Goal: Task Accomplishment & Management: Complete application form

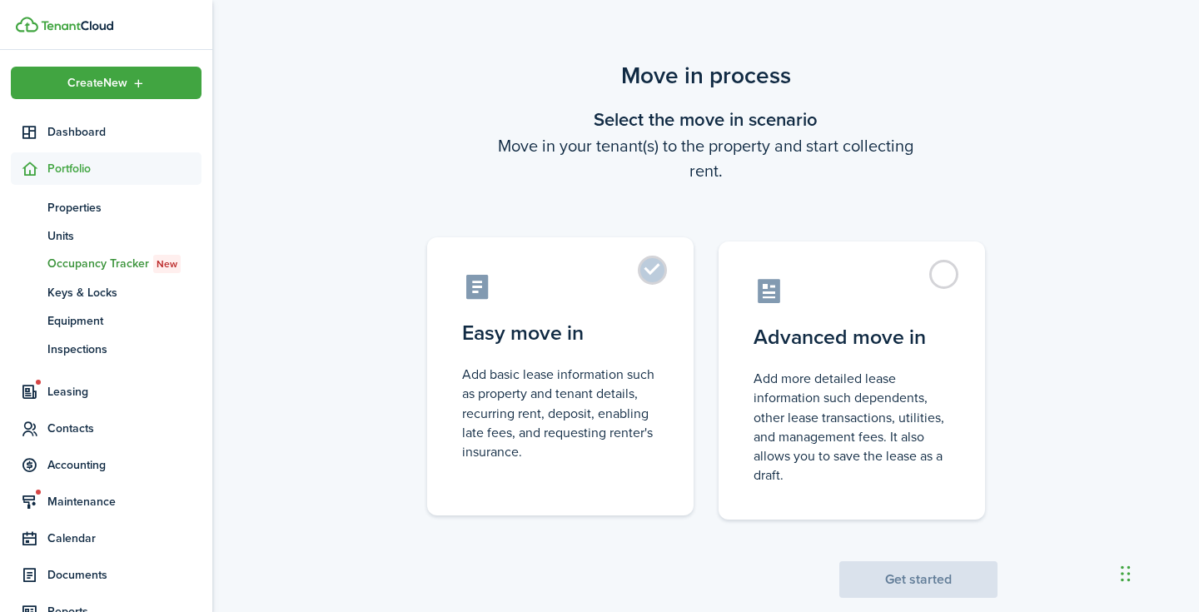
click at [655, 301] on label "Easy move in Add basic lease information such as property and tenant details, r…" at bounding box center [560, 376] width 266 height 278
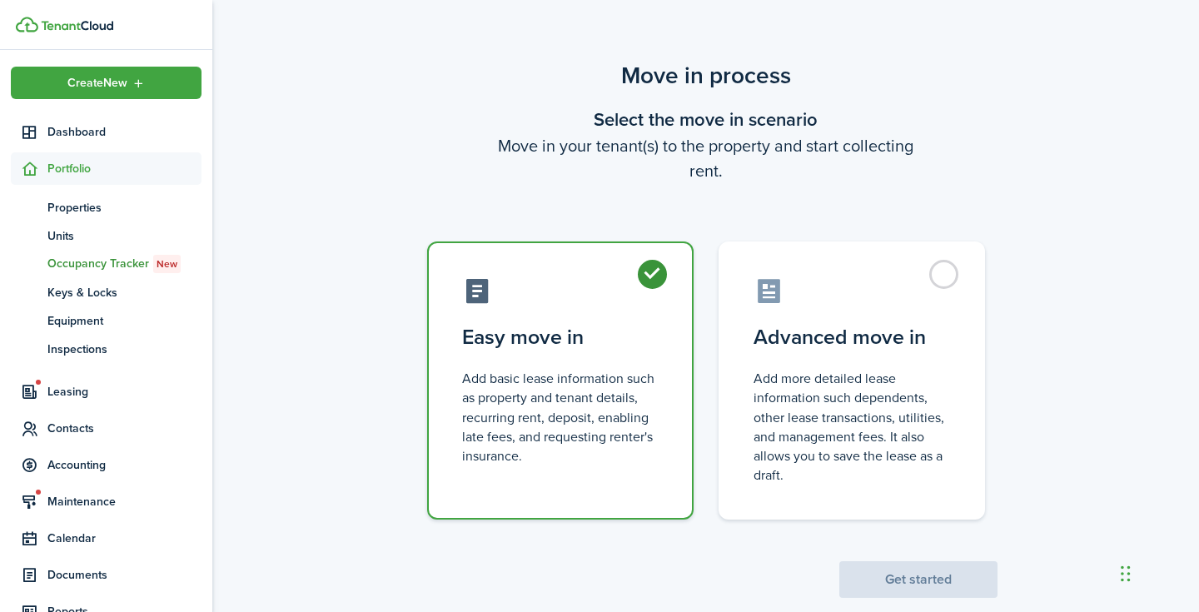
radio input "true"
click at [918, 602] on div "Move in process Select the move in scenario Move in your tenant(s) to the prope…" at bounding box center [705, 328] width 987 height 556
click at [889, 580] on button "Get started" at bounding box center [918, 579] width 158 height 37
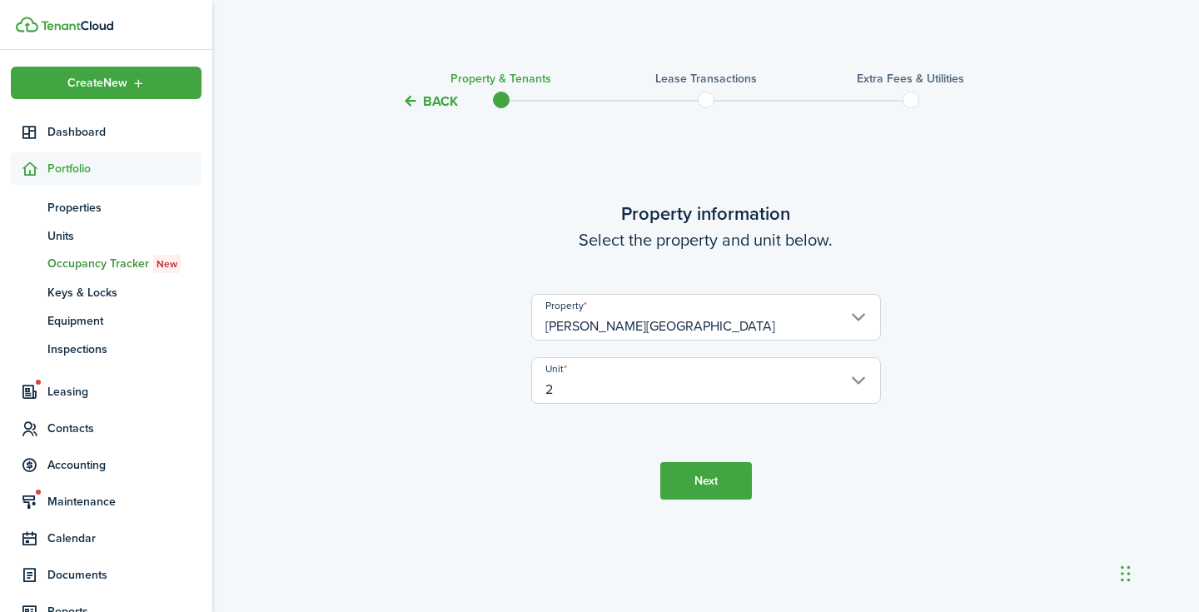
click at [705, 477] on button "Next" at bounding box center [706, 480] width 92 height 37
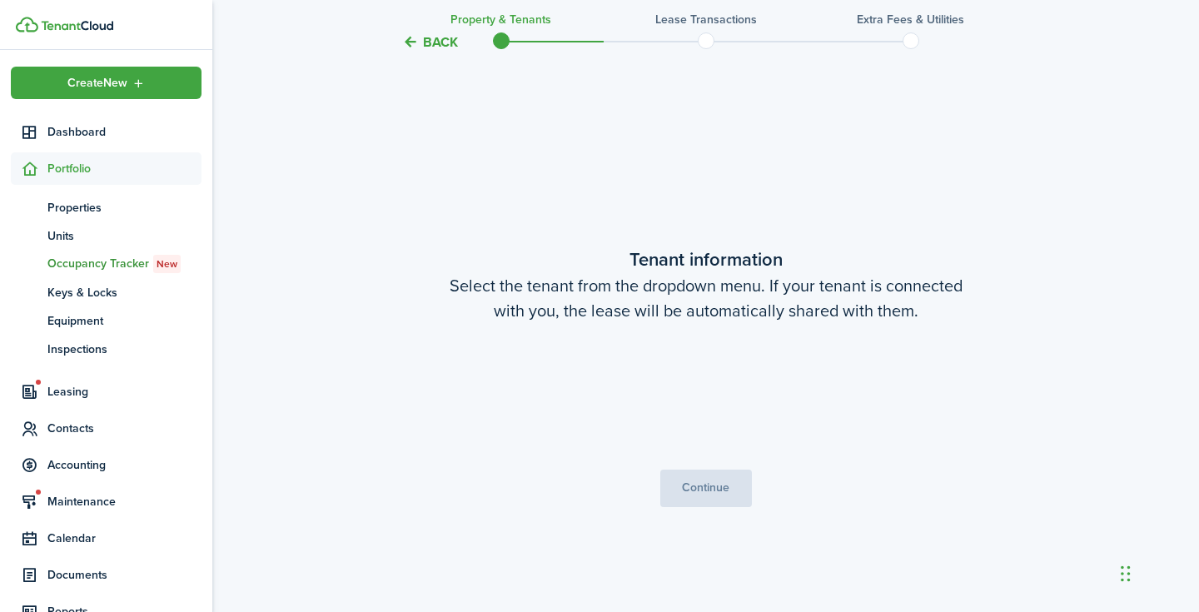
scroll to position [501, 0]
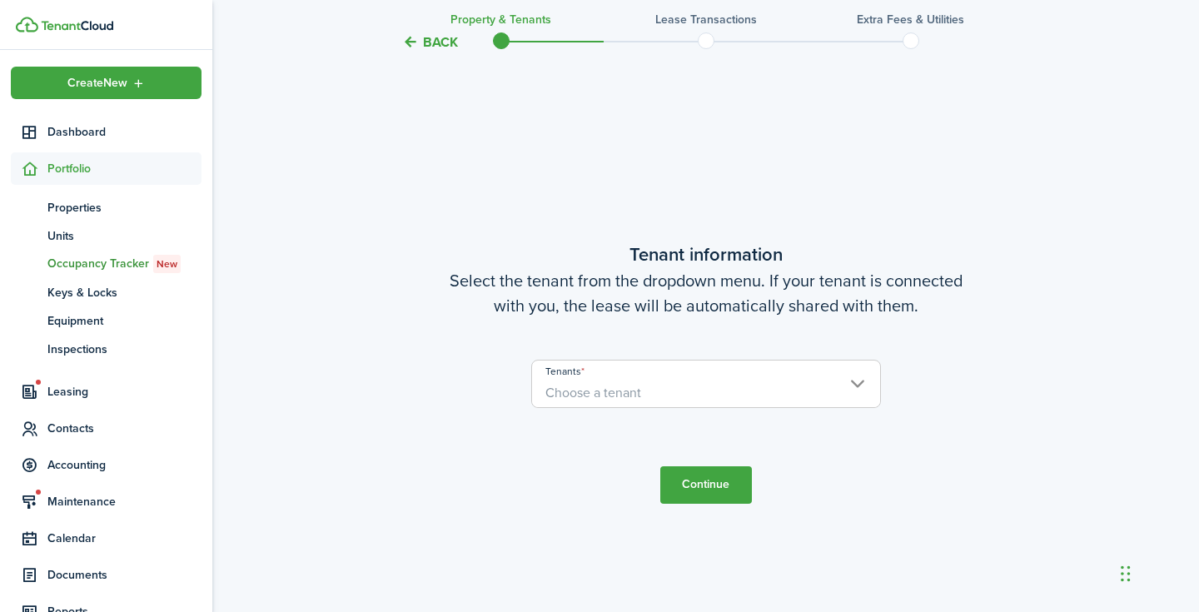
click at [685, 380] on span "Choose a tenant" at bounding box center [706, 393] width 348 height 28
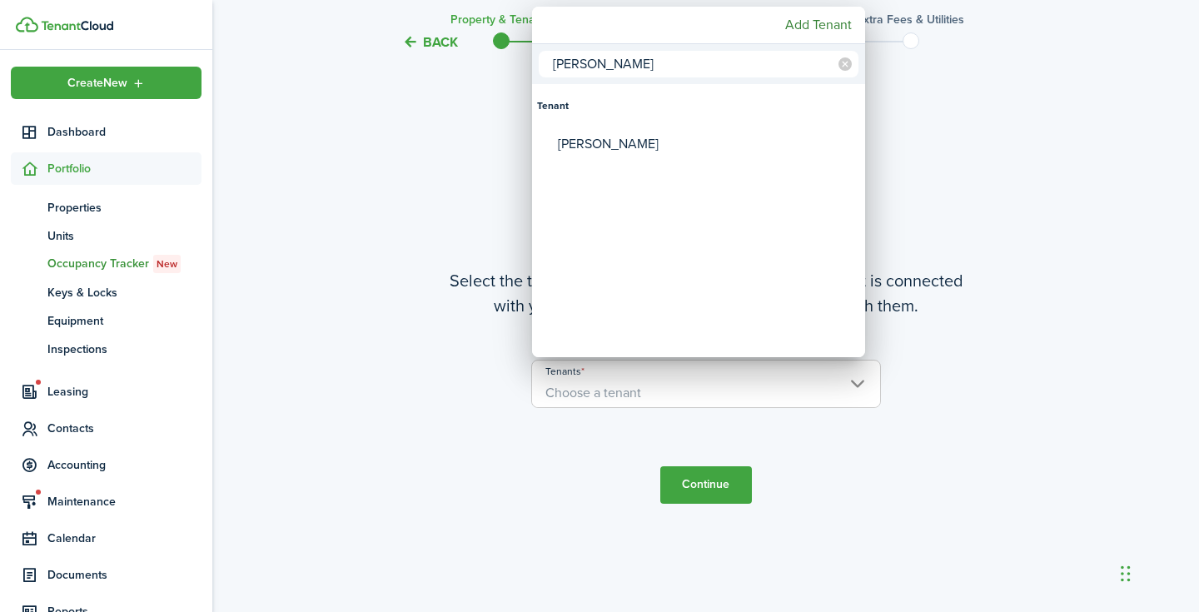
type input "[PERSON_NAME]"
click at [642, 164] on mbsc-wheel-item "Tenants" at bounding box center [699, 182] width 328 height 38
click at [628, 148] on div "[PERSON_NAME]" at bounding box center [705, 144] width 295 height 38
type input "[PERSON_NAME]"
click at [711, 477] on div at bounding box center [600, 306] width 1466 height 879
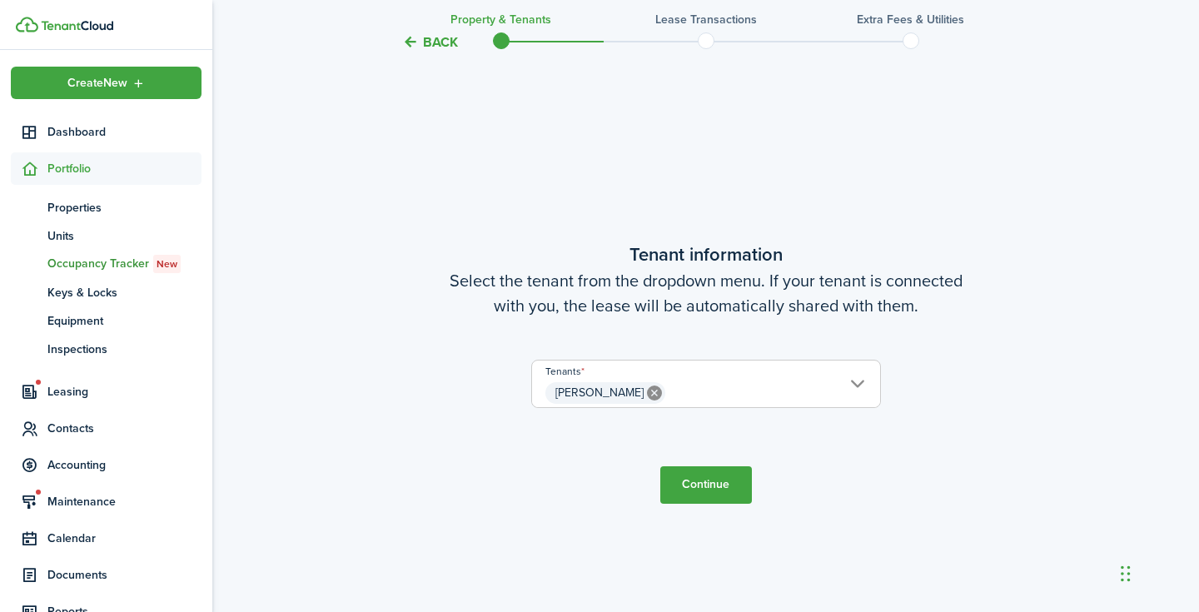
click at [708, 485] on button "Continue" at bounding box center [706, 484] width 92 height 37
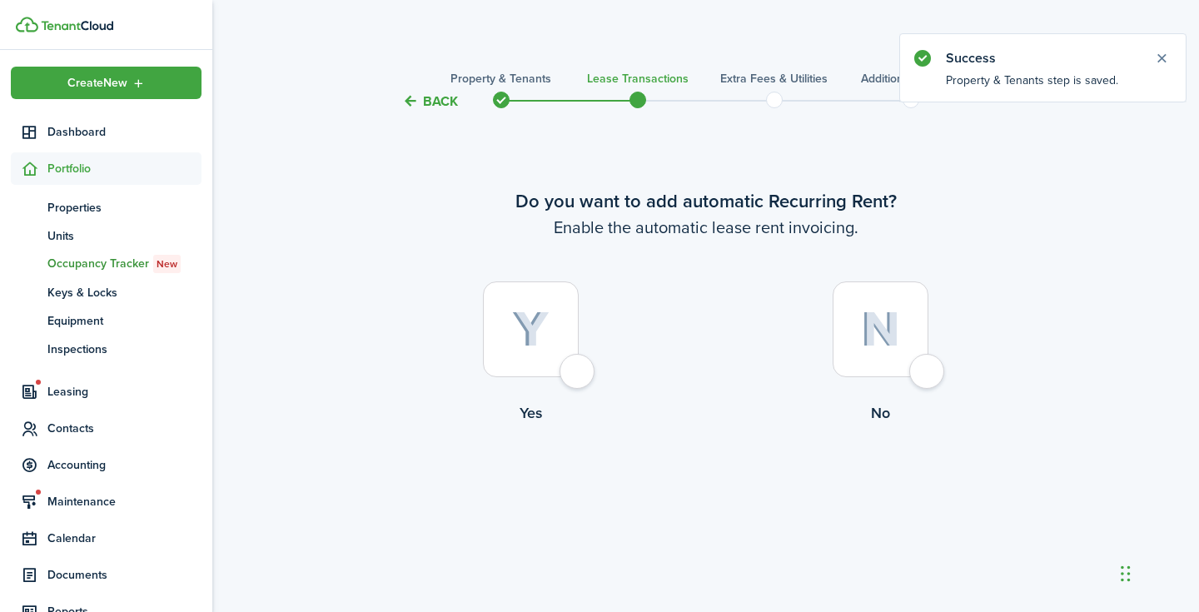
click at [880, 361] on div at bounding box center [881, 329] width 96 height 96
radio input "true"
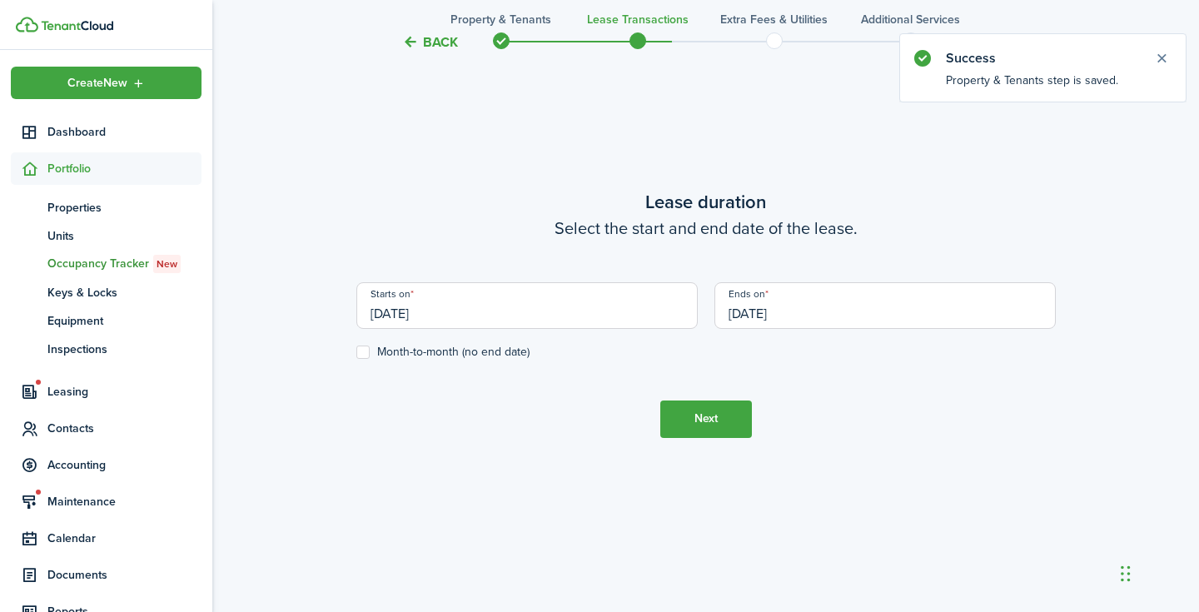
scroll to position [583, 0]
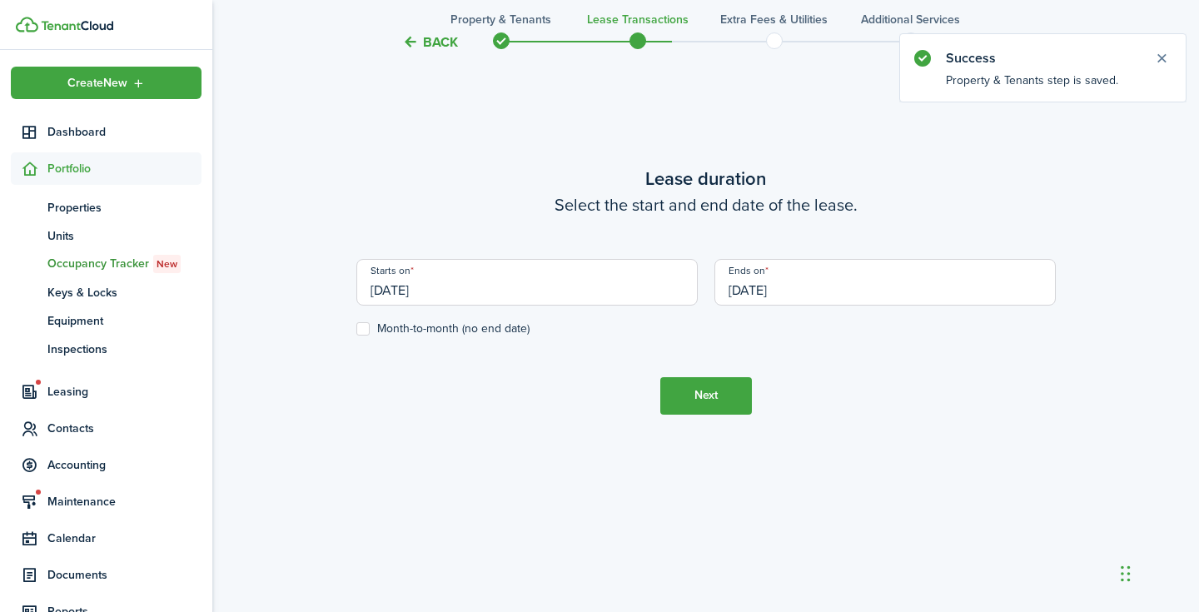
click at [442, 289] on input "[DATE]" at bounding box center [526, 282] width 341 height 47
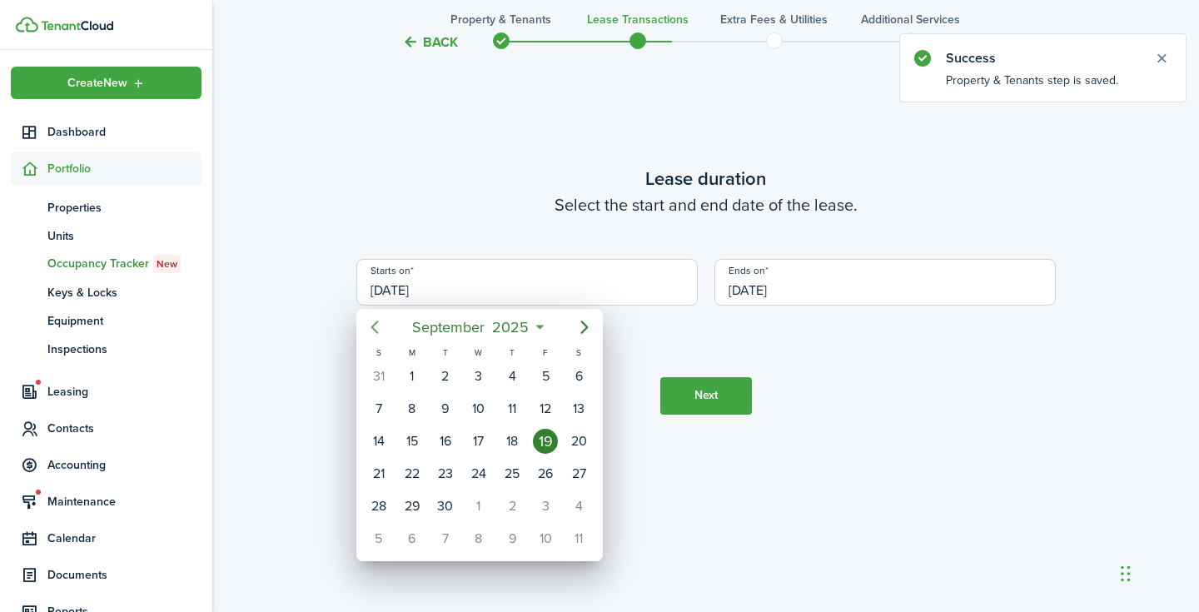
click at [375, 329] on icon "Previous page" at bounding box center [374, 327] width 7 height 13
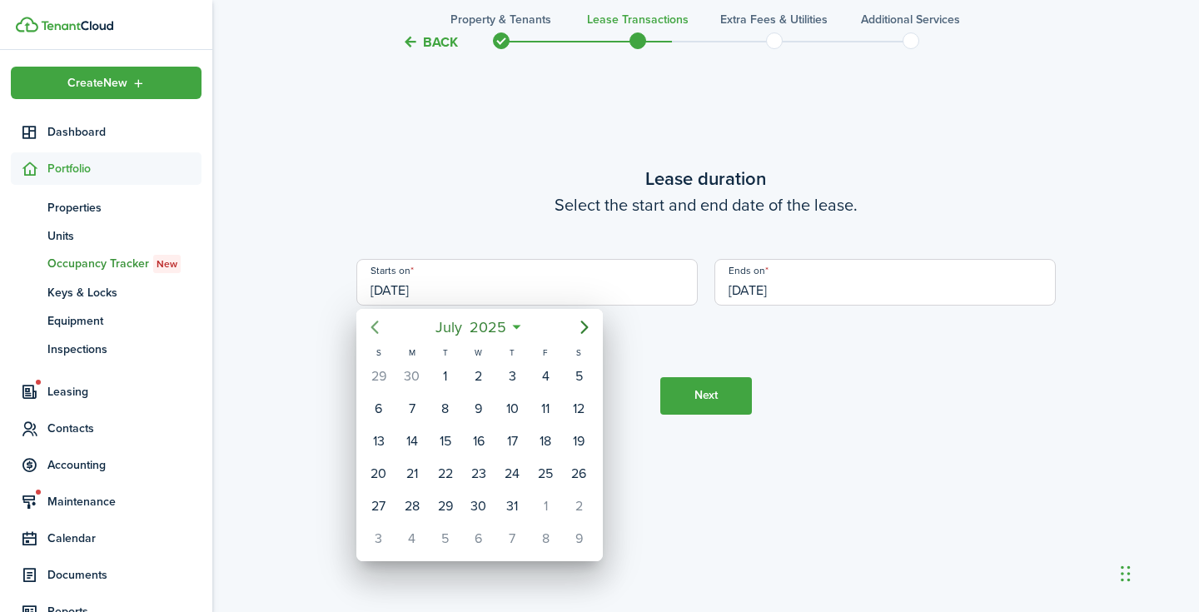
click at [375, 329] on icon "Previous page" at bounding box center [374, 327] width 7 height 13
click at [574, 328] on mbsc-button "Next page" at bounding box center [584, 327] width 33 height 33
click at [513, 369] on div "1" at bounding box center [512, 376] width 25 height 25
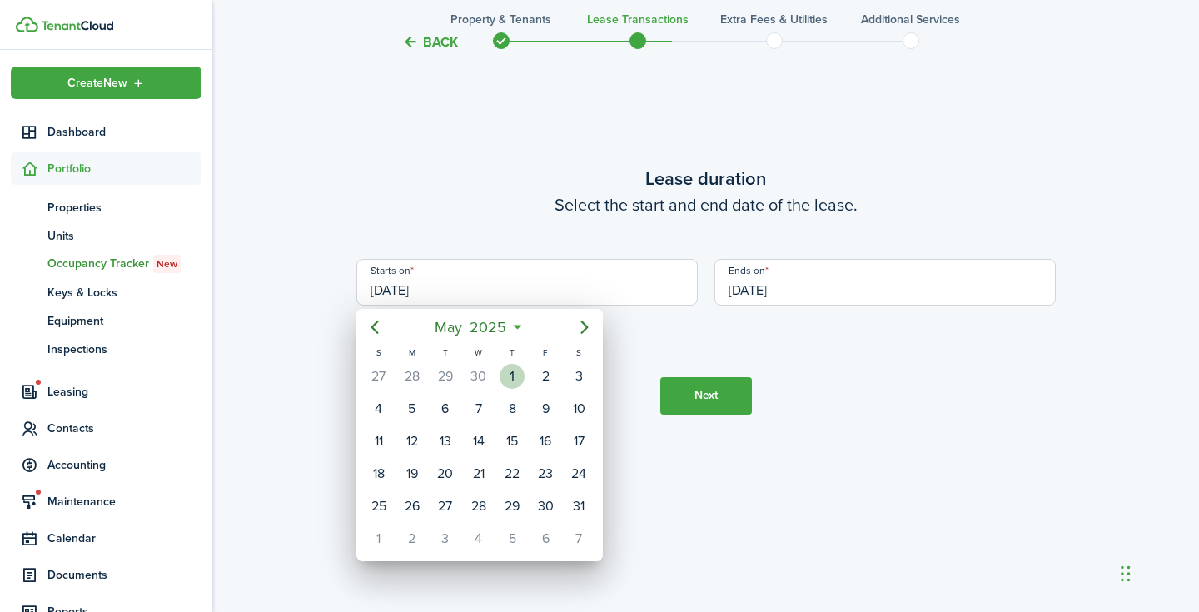
type input "[DATE]"
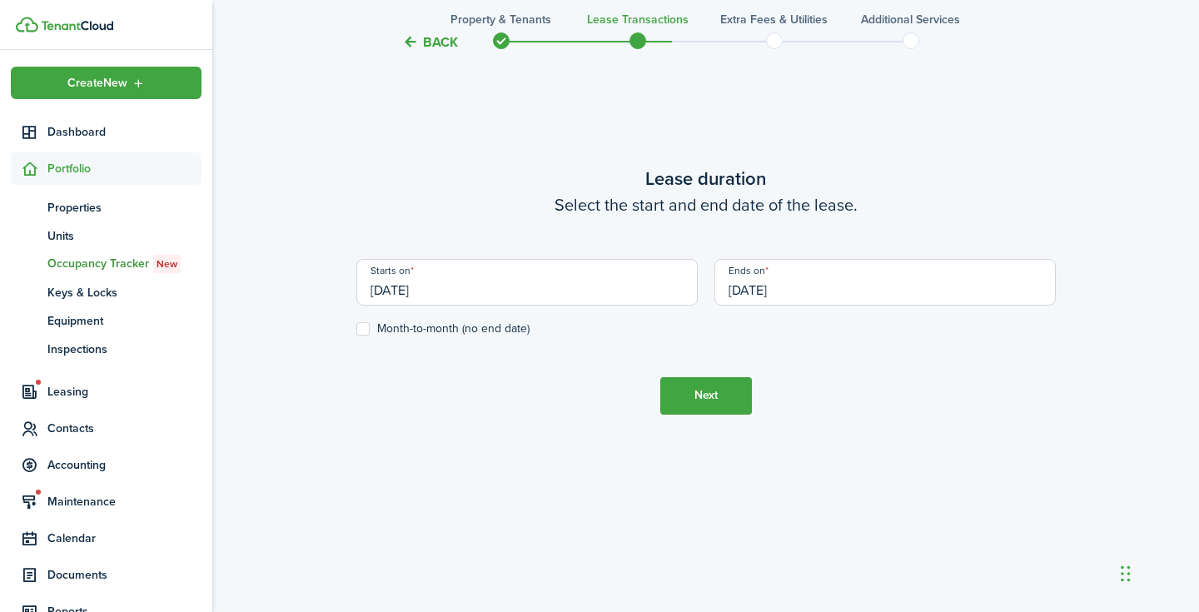
click at [758, 303] on input "[DATE]" at bounding box center [885, 282] width 341 height 47
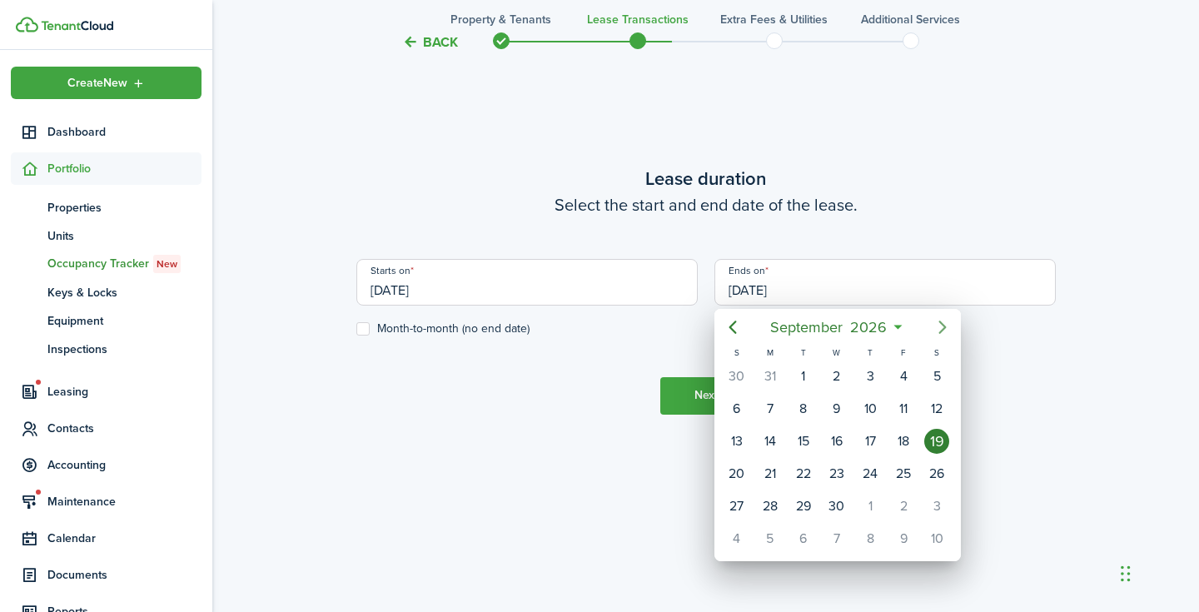
click at [943, 320] on icon "Next page" at bounding box center [943, 327] width 20 height 20
click at [731, 321] on icon "Previous page" at bounding box center [733, 327] width 20 height 20
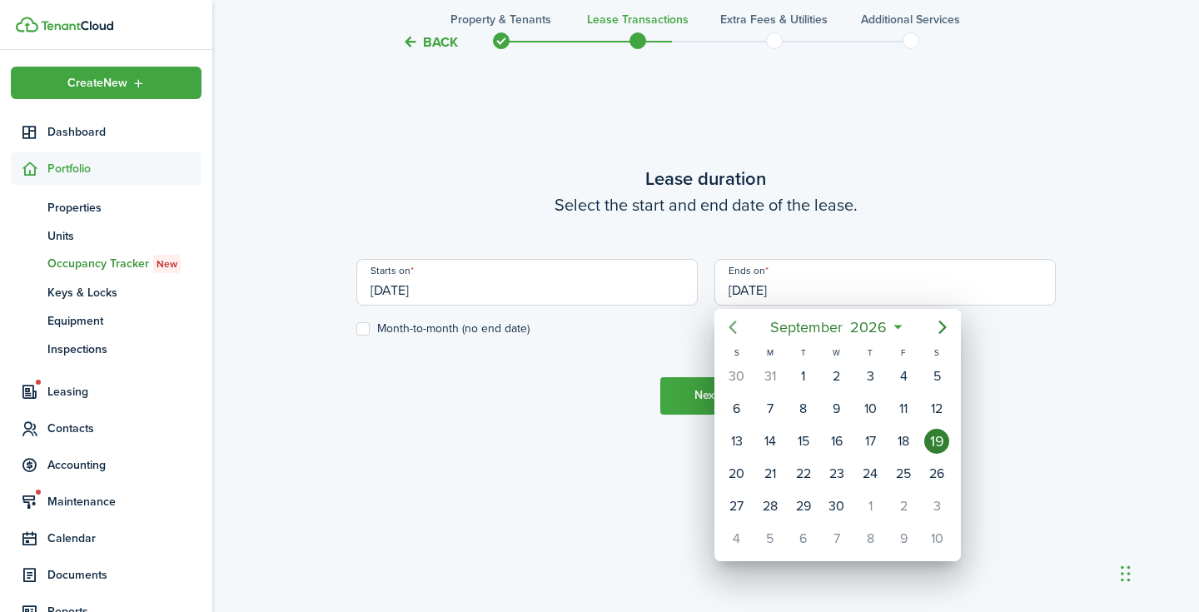
click at [731, 321] on icon "Previous page" at bounding box center [733, 327] width 20 height 20
click at [880, 504] on div "30" at bounding box center [870, 506] width 25 height 25
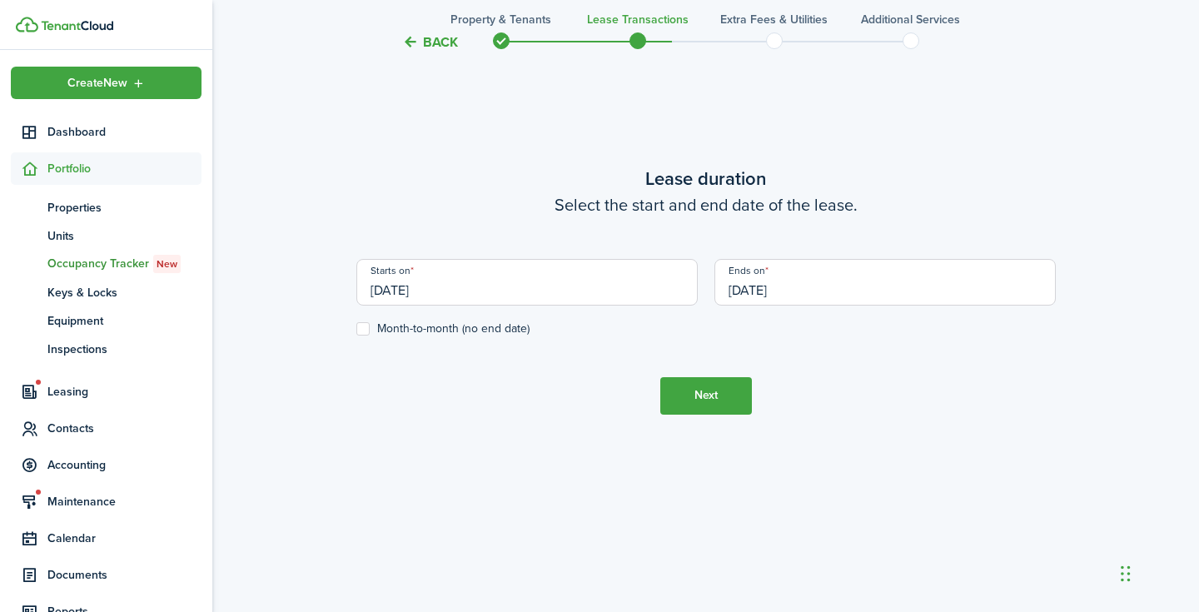
click at [785, 296] on input "[DATE]" at bounding box center [885, 282] width 341 height 47
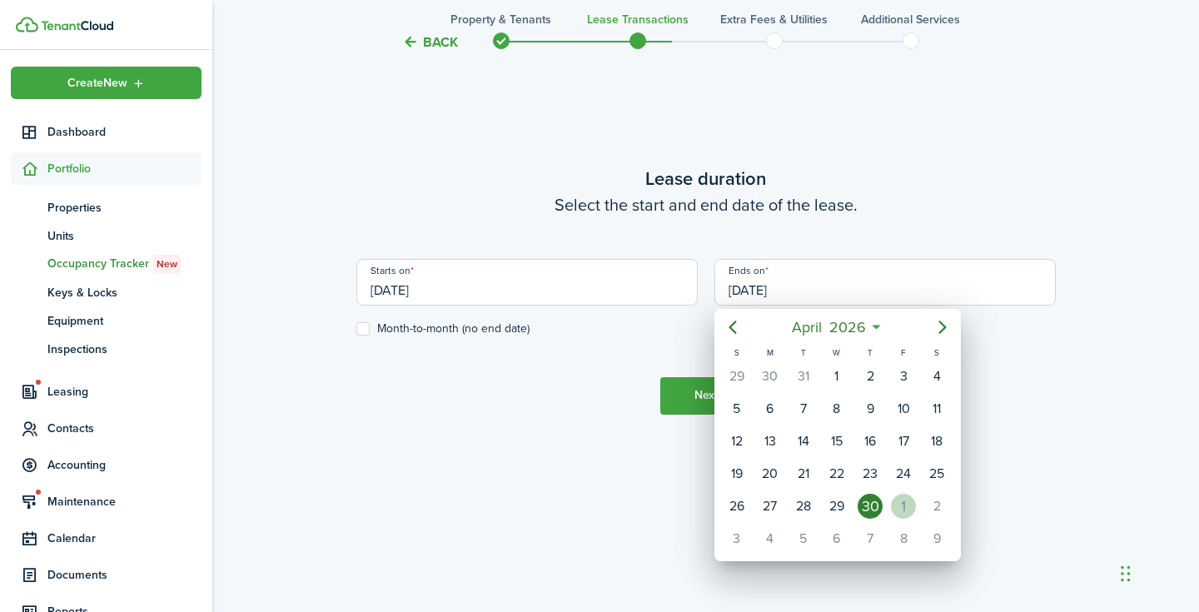
click at [904, 503] on div "1" at bounding box center [903, 506] width 25 height 25
type input "[DATE]"
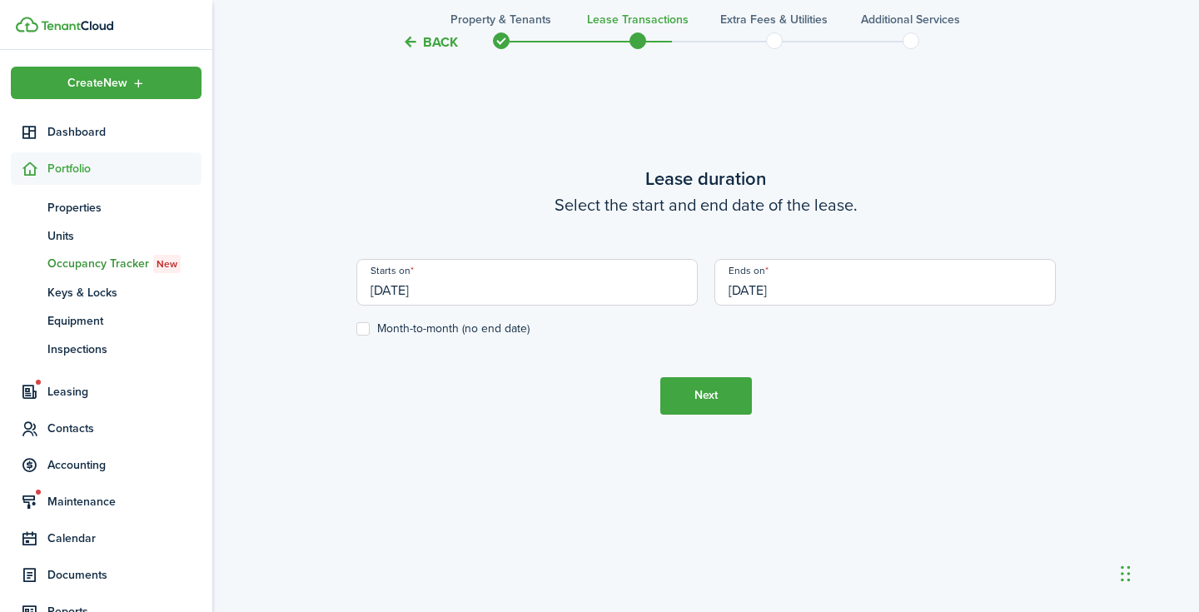
click at [725, 388] on button "Next" at bounding box center [706, 395] width 92 height 37
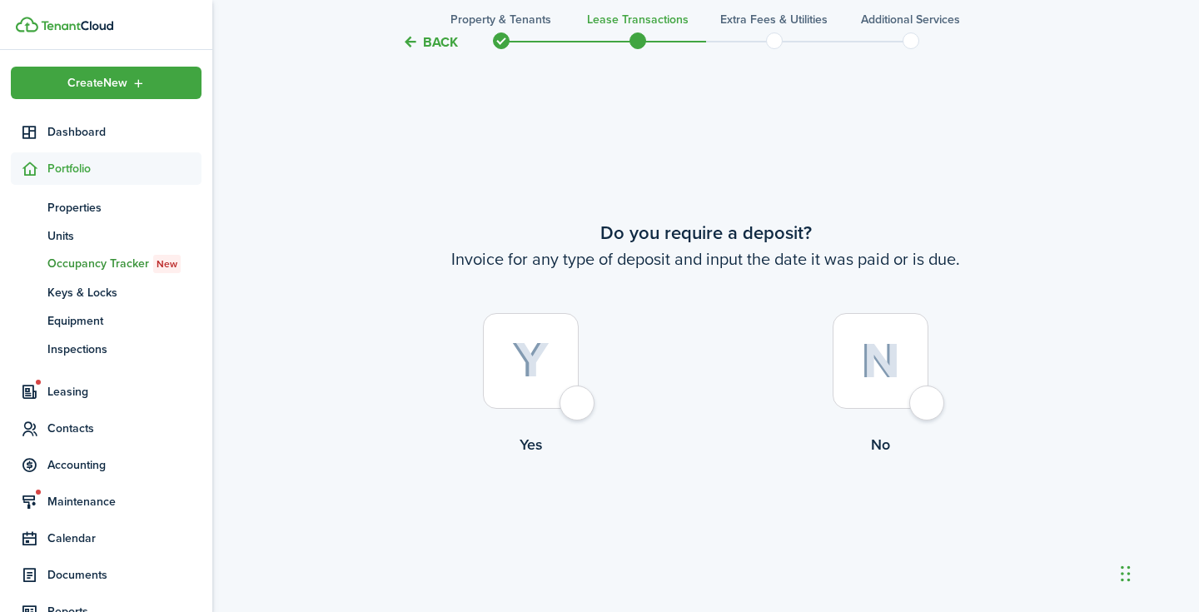
scroll to position [1113, 0]
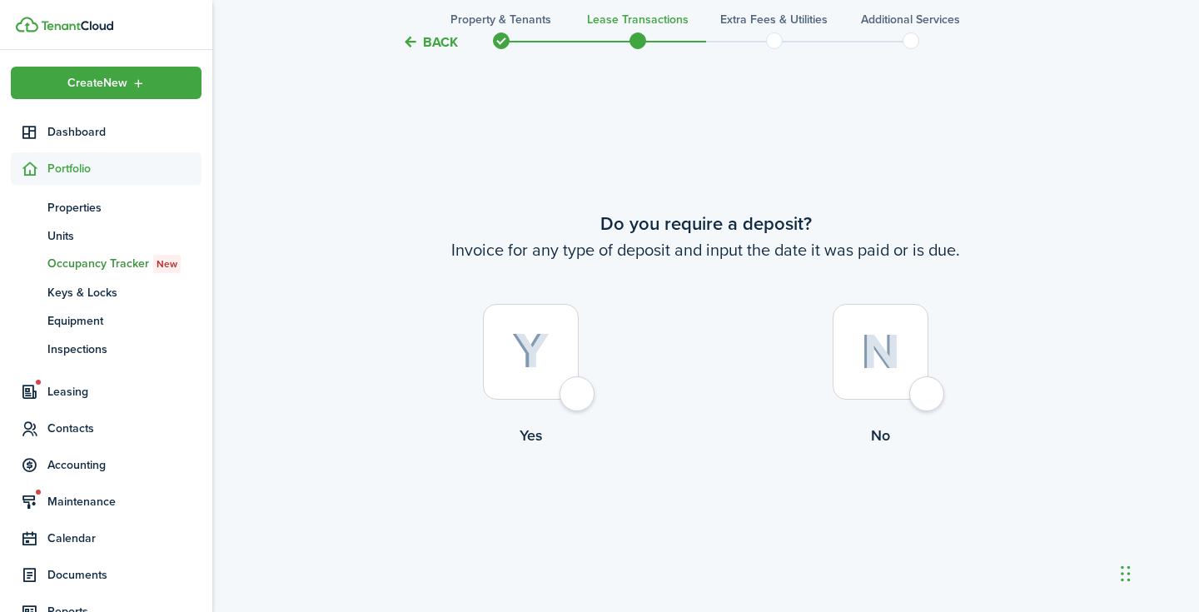
click at [552, 392] on div at bounding box center [531, 352] width 96 height 96
radio input "true"
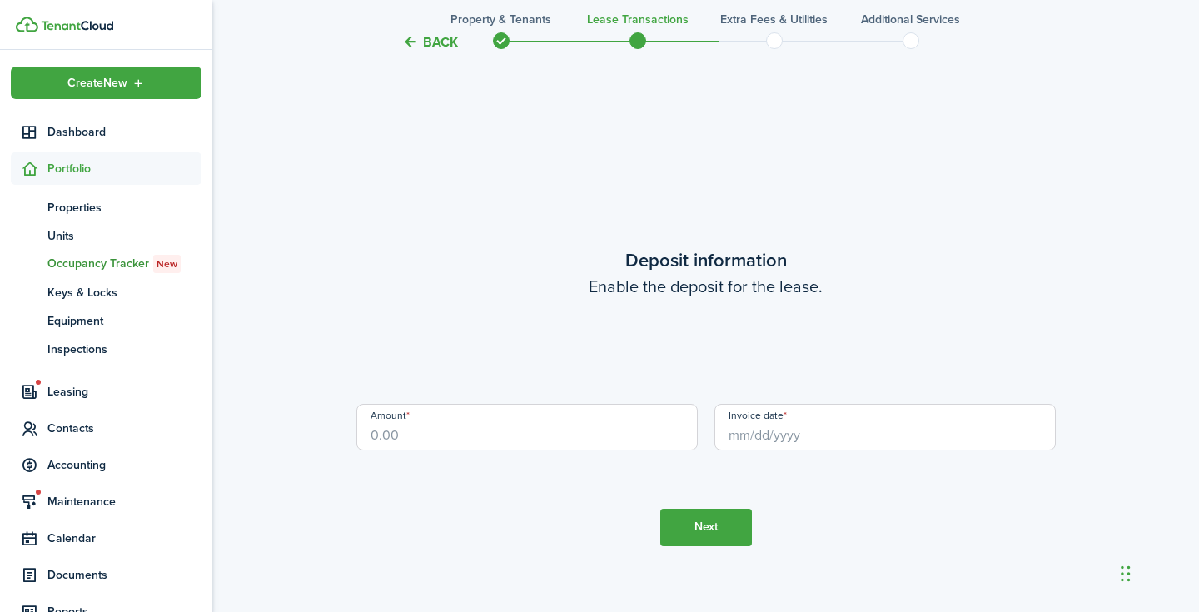
scroll to position [1725, 0]
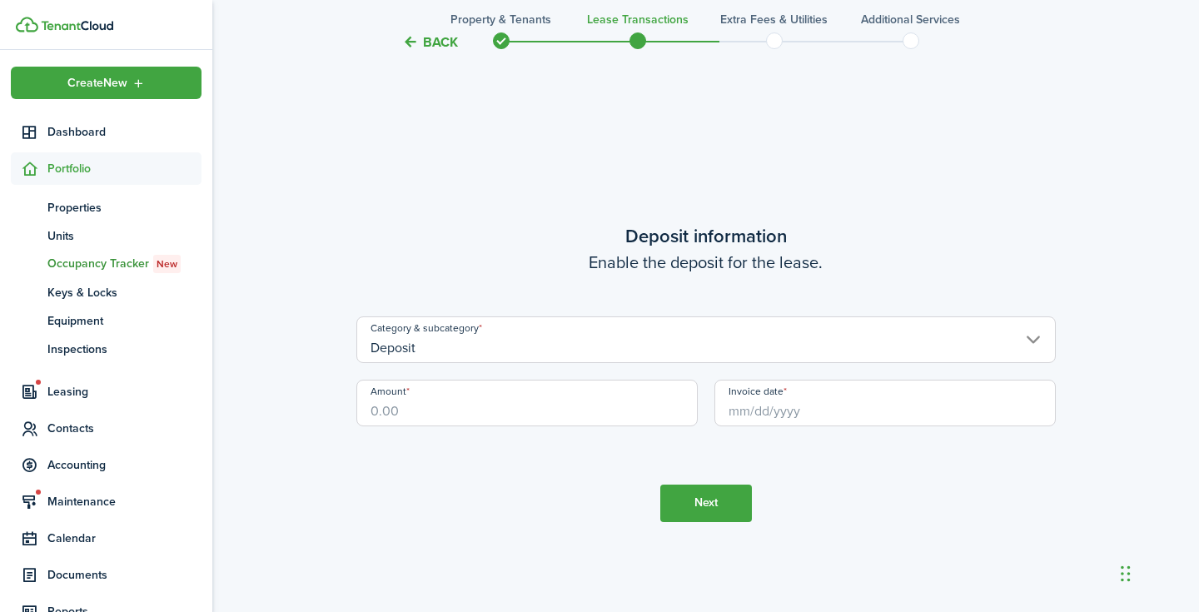
click at [659, 400] on input "Amount" at bounding box center [526, 403] width 341 height 47
type input "$1,000.00"
click at [701, 504] on button "Next" at bounding box center [706, 503] width 92 height 37
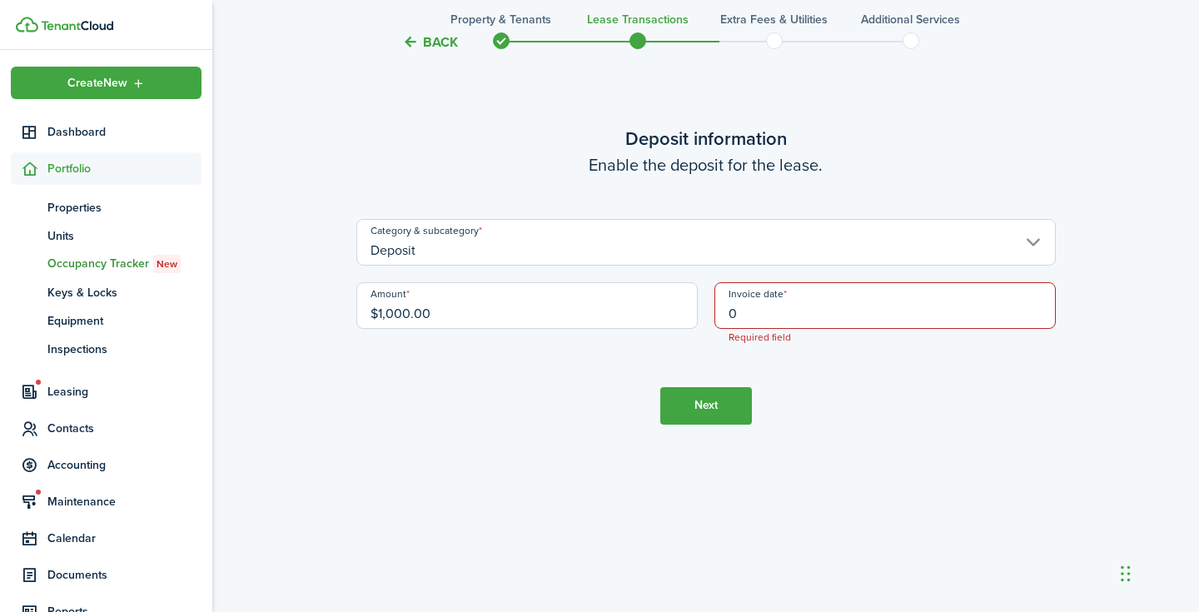
click at [806, 292] on input "0" at bounding box center [885, 305] width 341 height 47
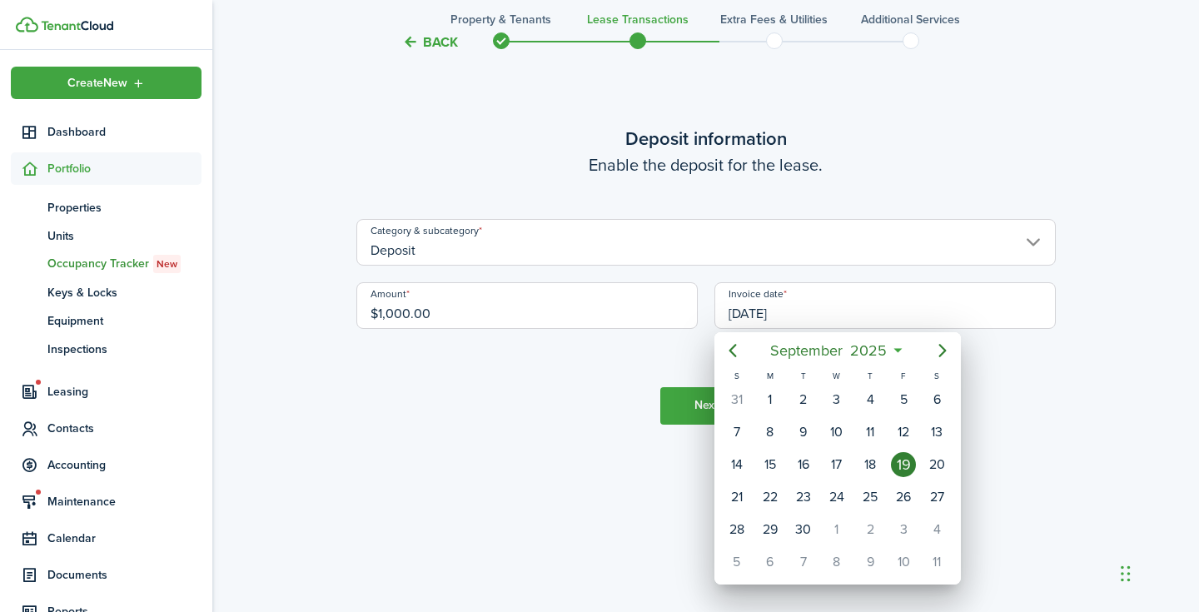
click at [768, 314] on div at bounding box center [600, 306] width 1466 height 879
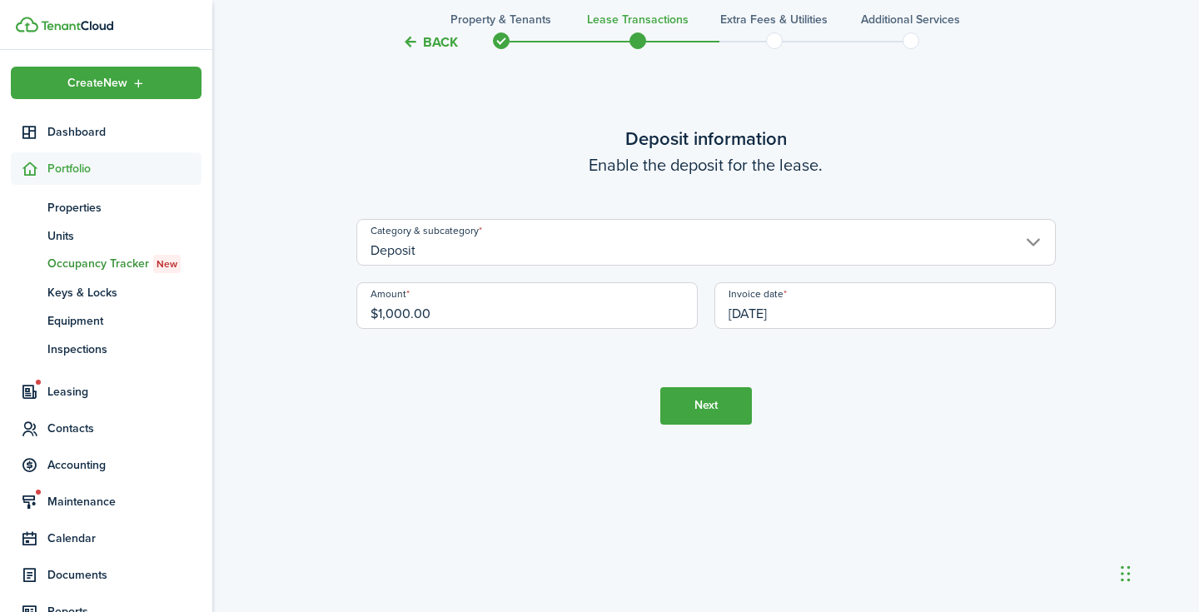
click at [786, 314] on input "[DATE]" at bounding box center [885, 305] width 341 height 47
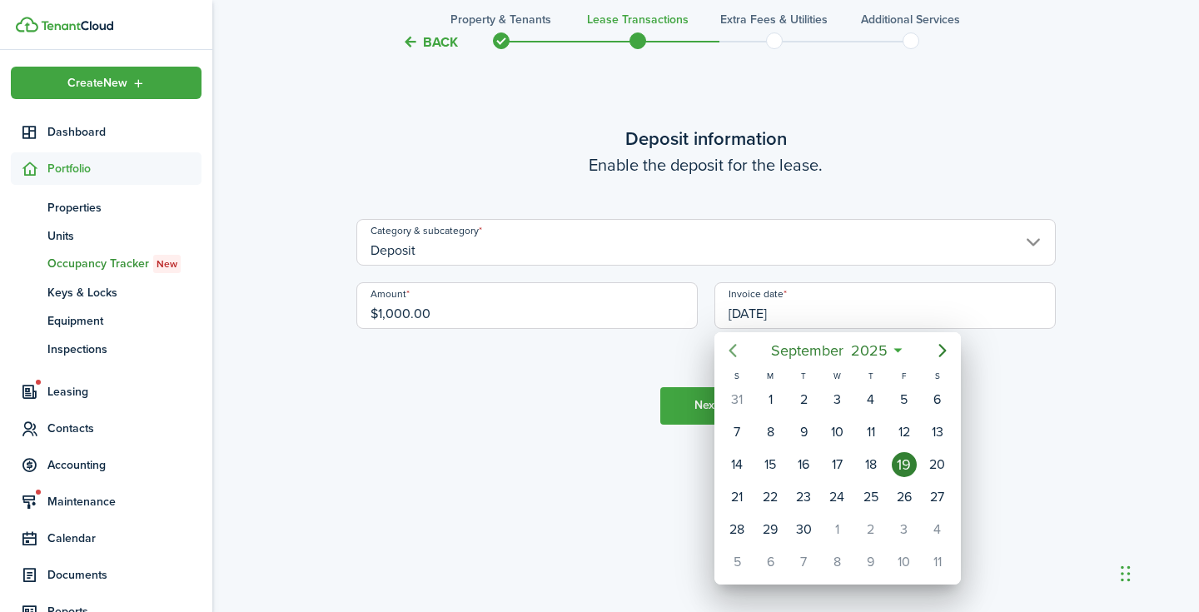
click at [735, 349] on icon "Previous page" at bounding box center [733, 351] width 20 height 20
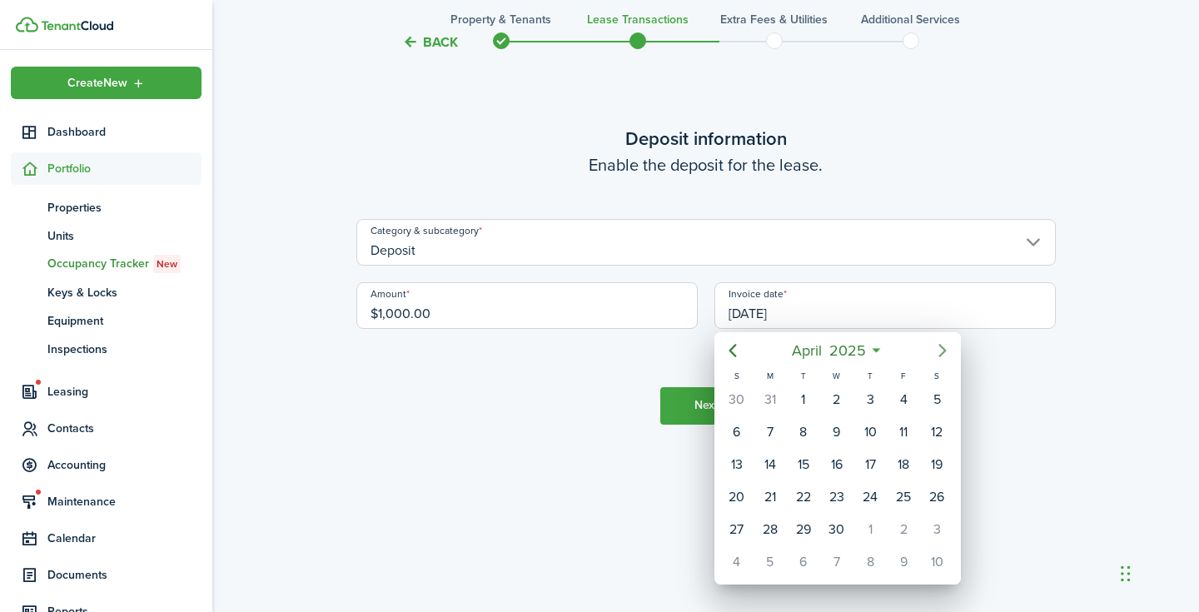
click at [940, 351] on icon "Next page" at bounding box center [943, 351] width 20 height 20
click at [876, 393] on div "1" at bounding box center [870, 399] width 25 height 25
type input "[DATE]"
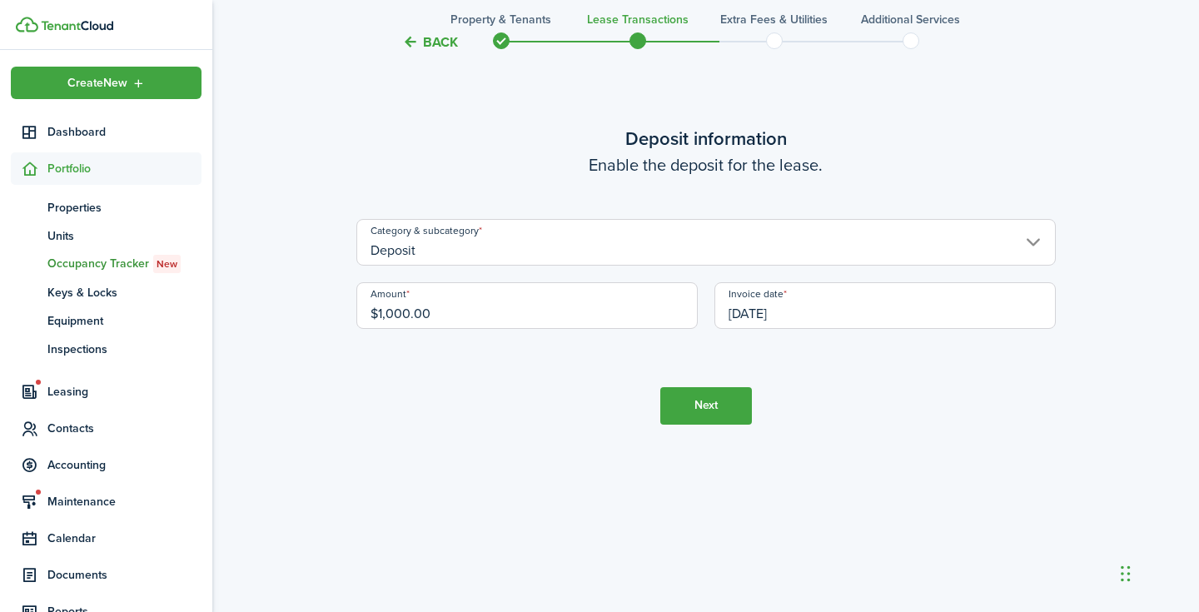
click at [689, 404] on button "Next" at bounding box center [706, 405] width 92 height 37
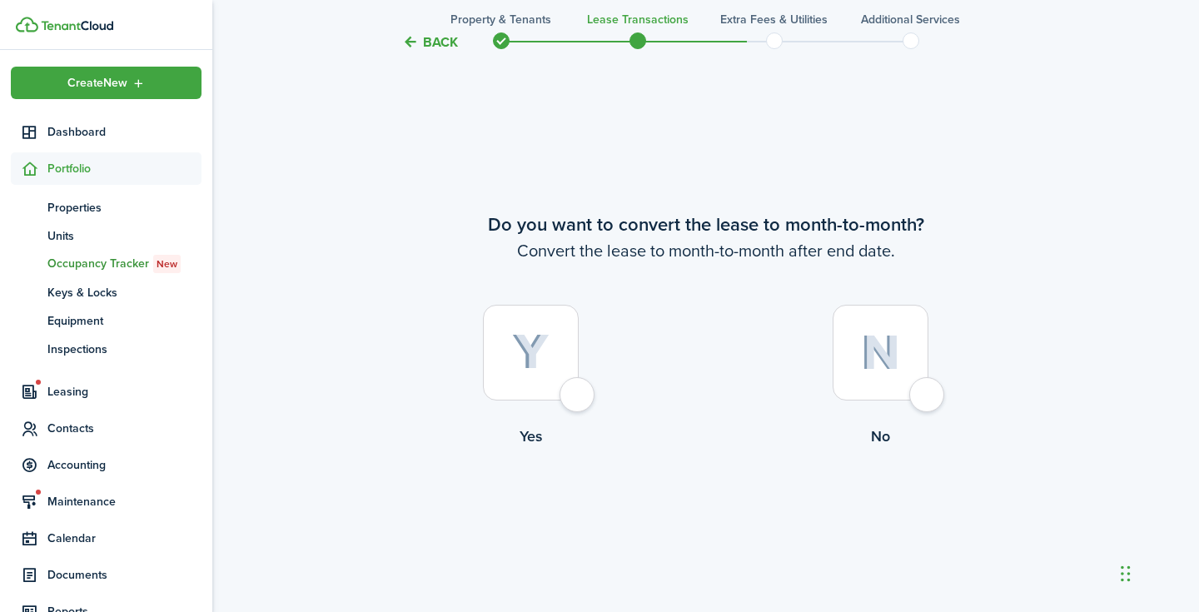
scroll to position [2337, 0]
click at [882, 362] on img at bounding box center [880, 352] width 39 height 36
radio input "true"
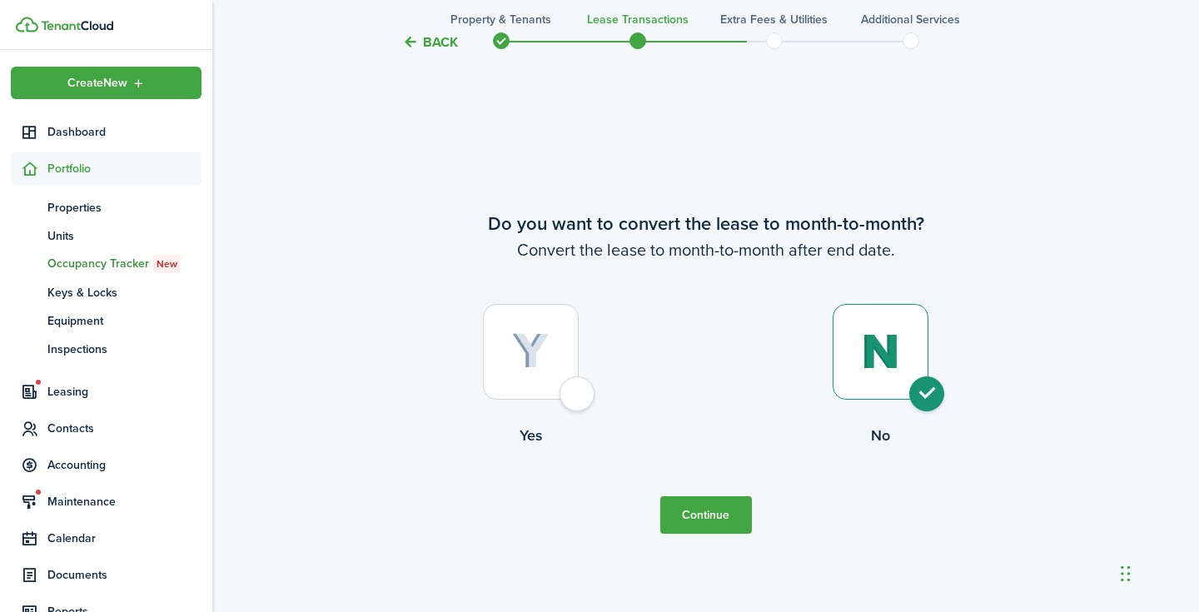
click at [724, 494] on tc-wizard-step "Do you want to convert the lease to month-to-month? Convert the lease to month-…" at bounding box center [706, 372] width 700 height 612
click at [708, 508] on button "Continue" at bounding box center [706, 514] width 92 height 37
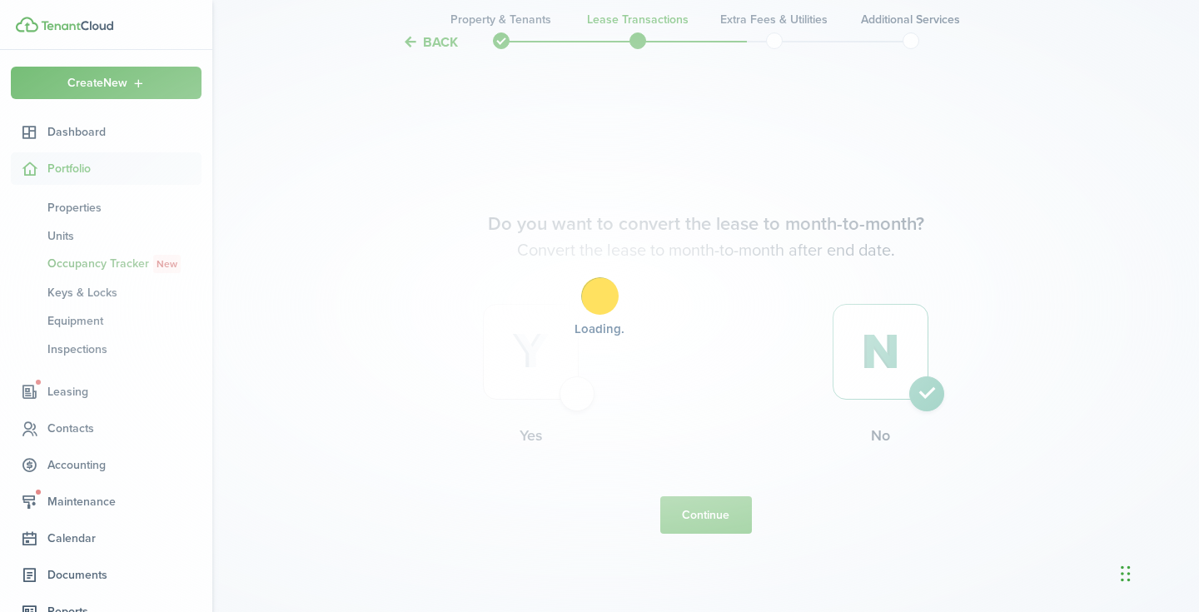
scroll to position [0, 0]
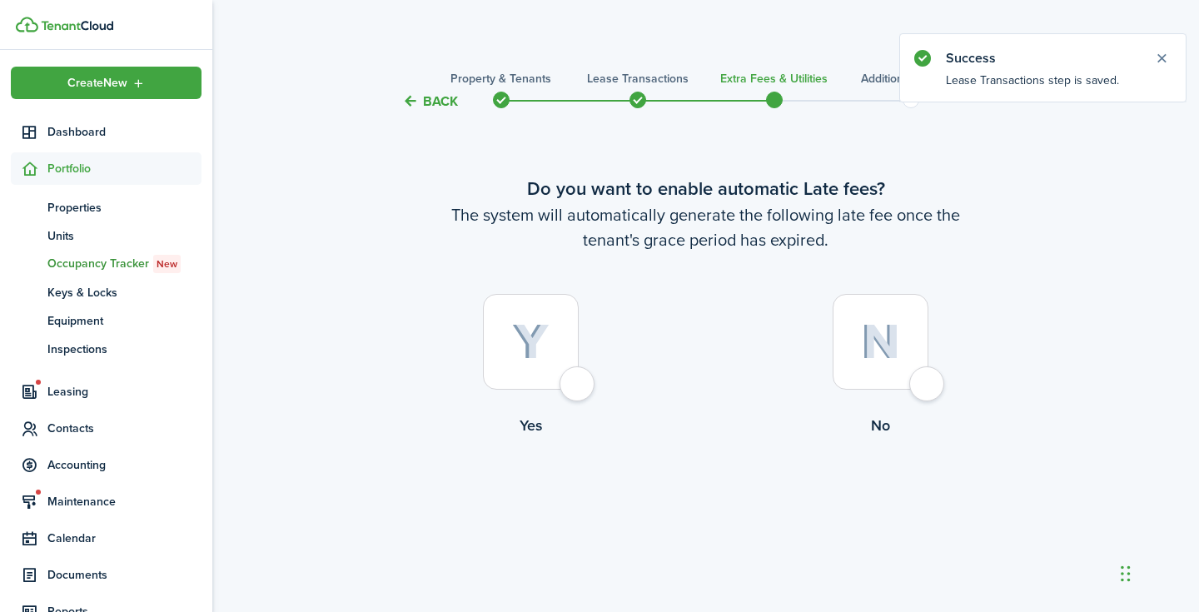
click at [892, 377] on div at bounding box center [881, 342] width 96 height 96
radio input "true"
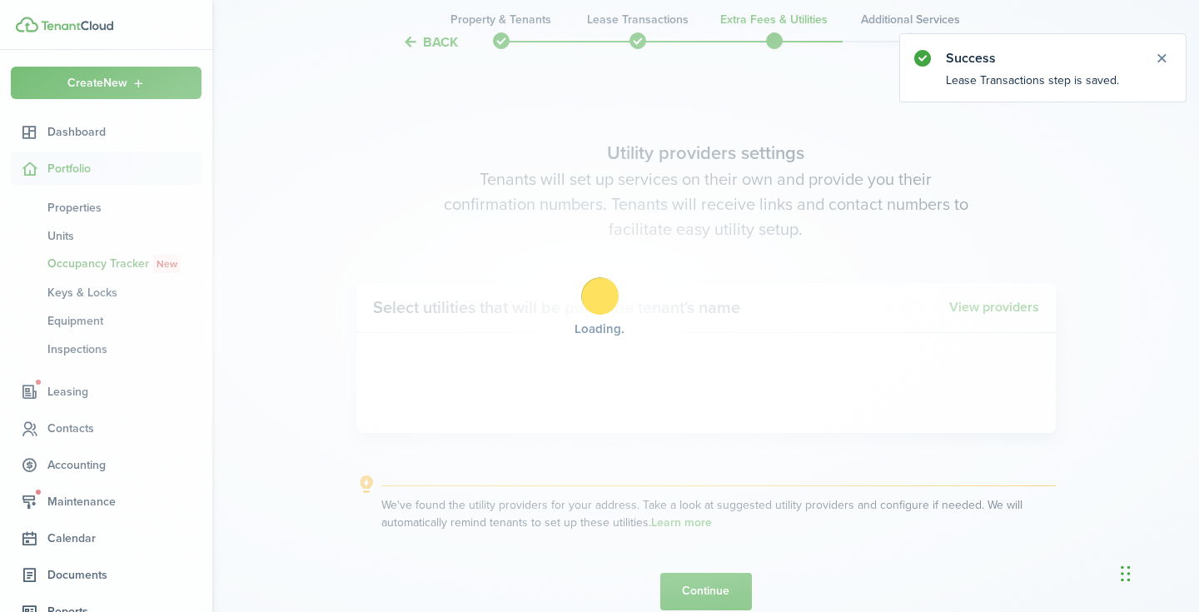
scroll to position [501, 0]
click at [893, 377] on div "Loading" at bounding box center [599, 306] width 1199 height 612
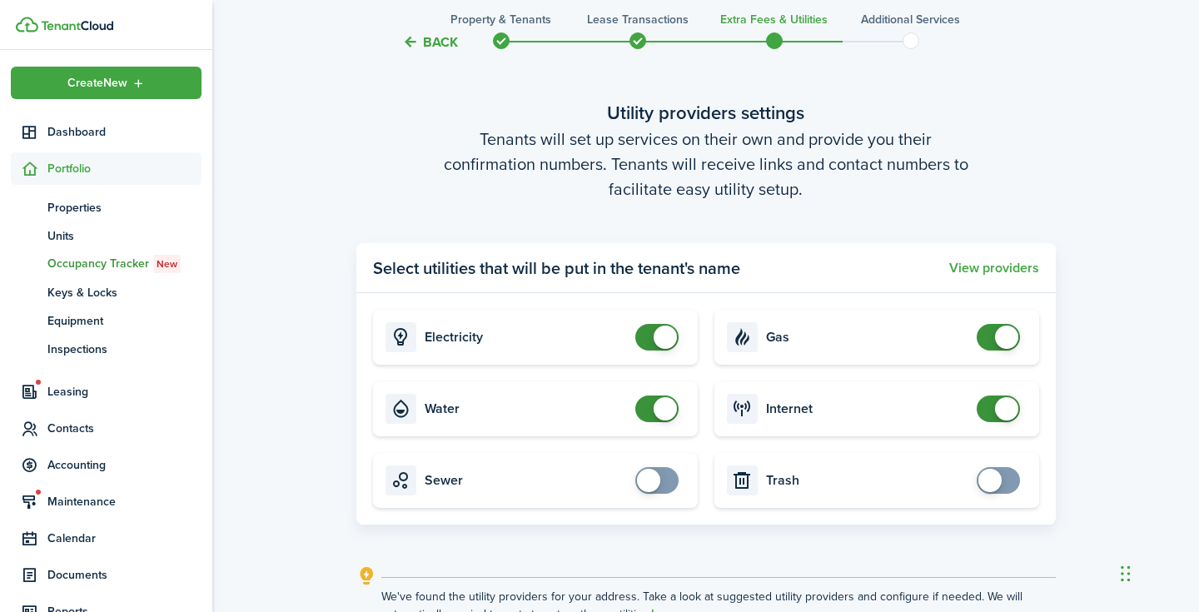
checkbox input "false"
click at [667, 402] on span at bounding box center [665, 408] width 23 height 23
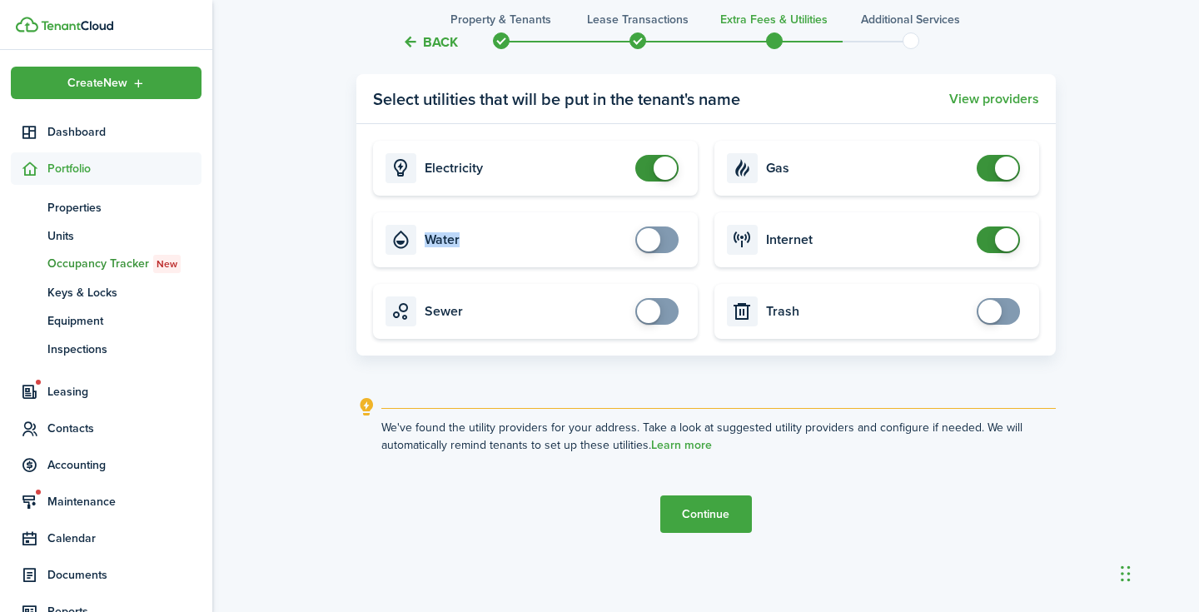
scroll to position [670, 0]
click at [697, 497] on button "Continue" at bounding box center [706, 514] width 92 height 37
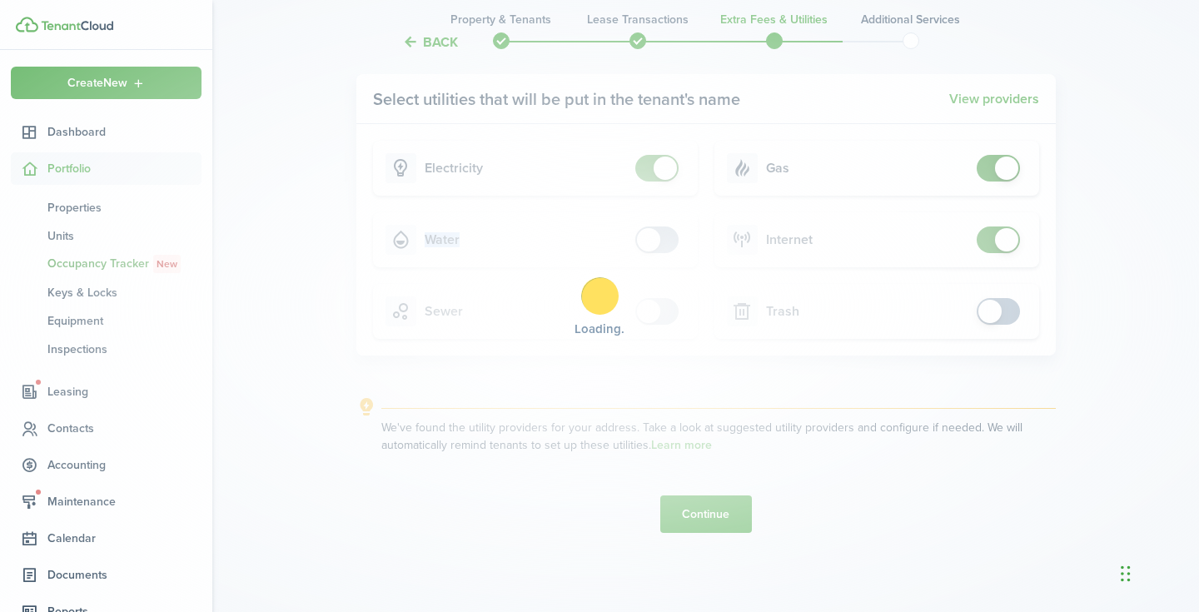
scroll to position [0, 0]
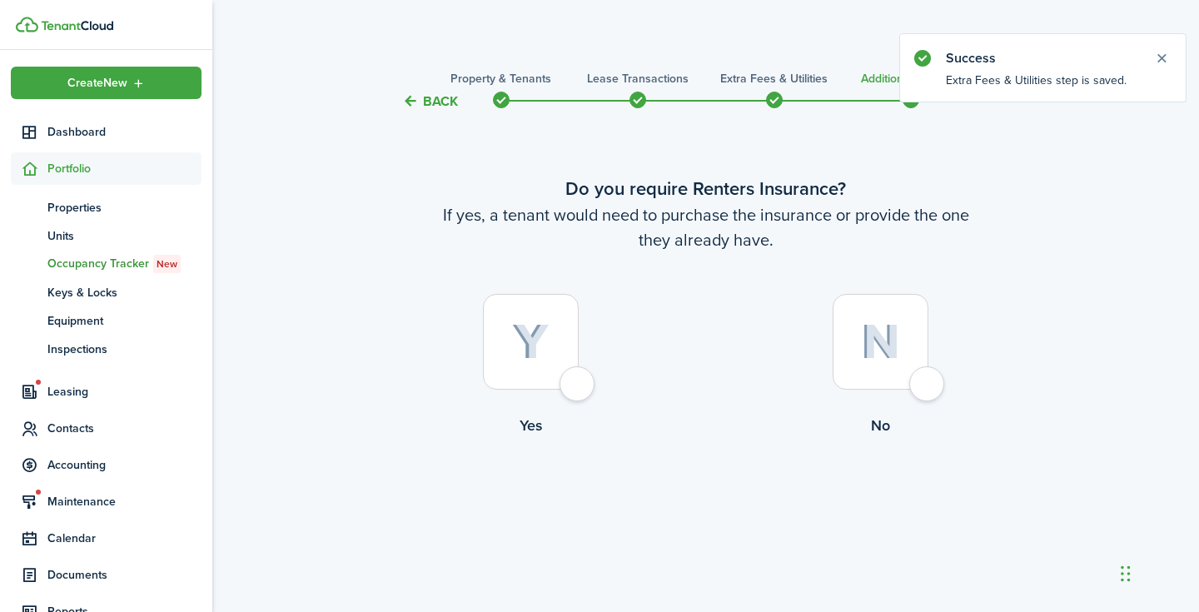
click at [886, 335] on img at bounding box center [880, 342] width 39 height 36
radio input "true"
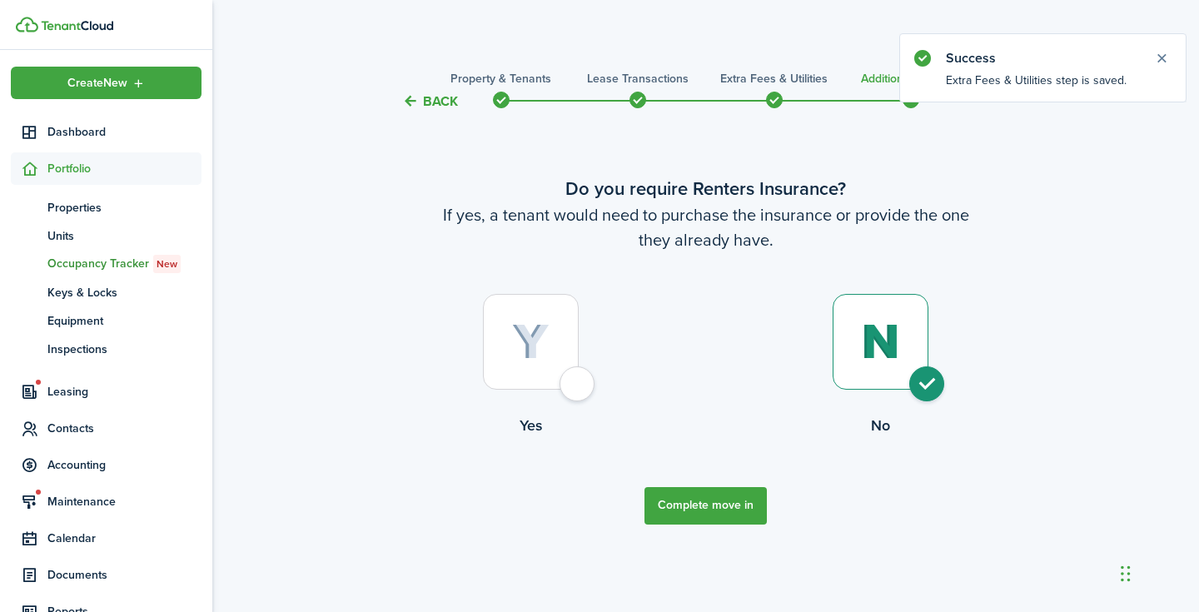
click at [724, 498] on button "Complete move in" at bounding box center [706, 505] width 122 height 37
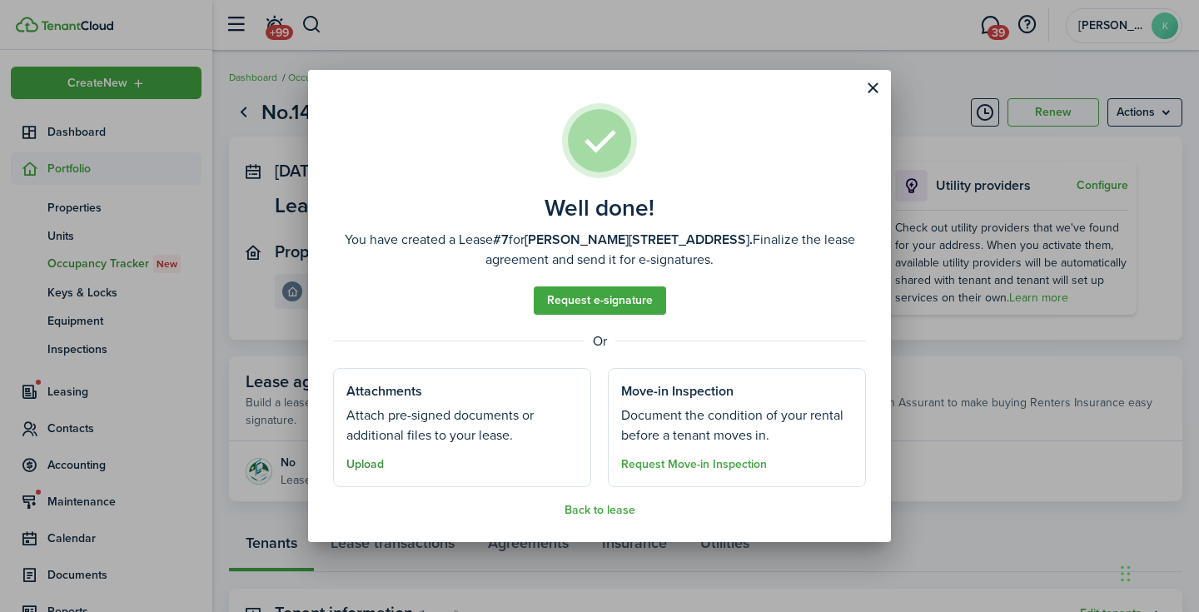
click at [349, 470] on button "Upload" at bounding box center [364, 464] width 37 height 13
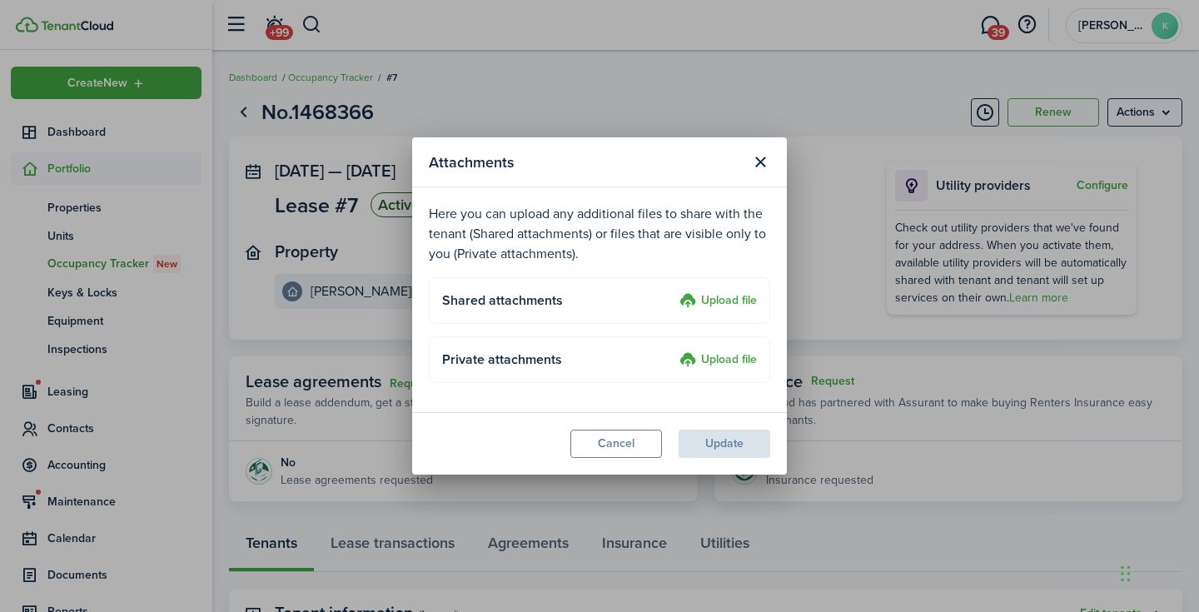
click at [695, 298] on label "Upload file" at bounding box center [718, 301] width 77 height 20
click at [674, 291] on input "Upload file" at bounding box center [674, 291] width 0 height 0
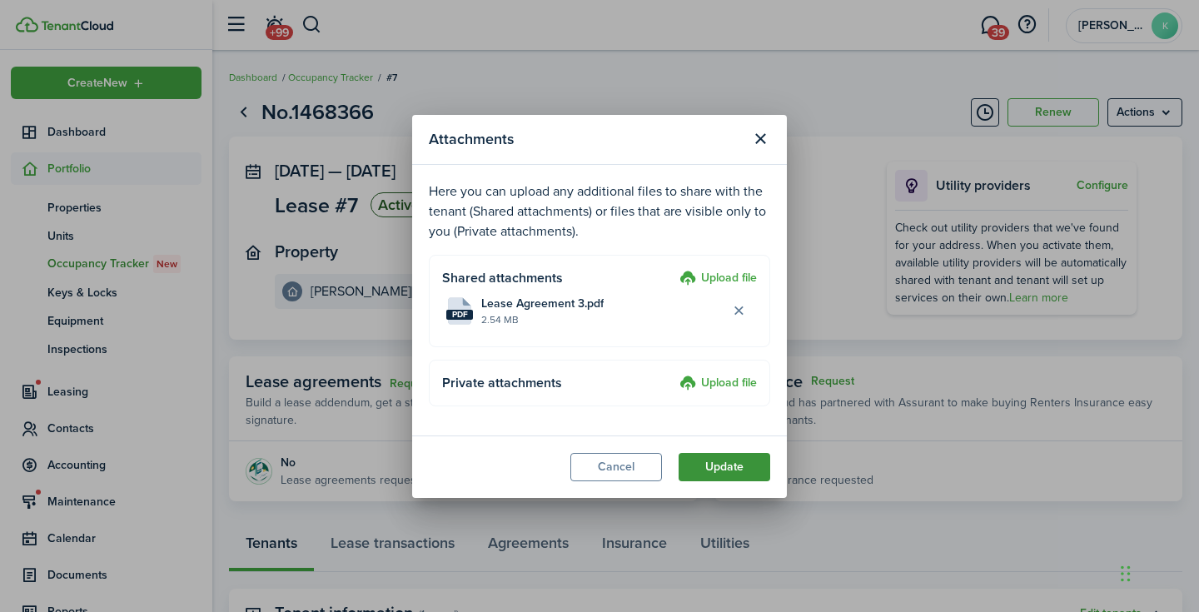
click at [729, 471] on button "Update" at bounding box center [725, 467] width 92 height 28
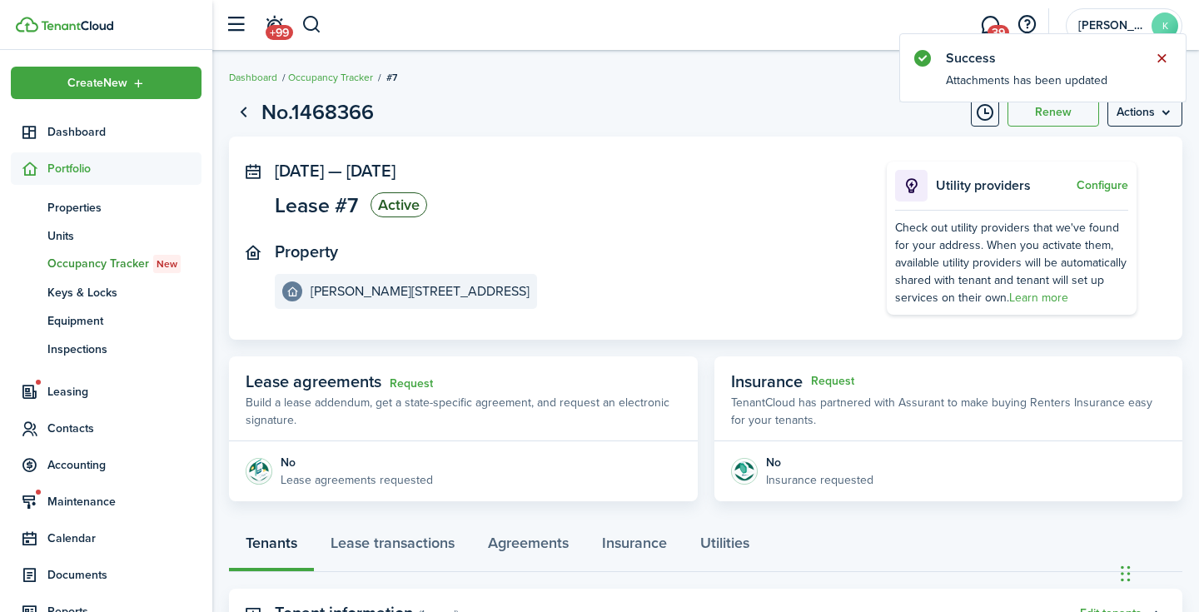
click at [1161, 52] on button "Close notify" at bounding box center [1161, 58] width 23 height 23
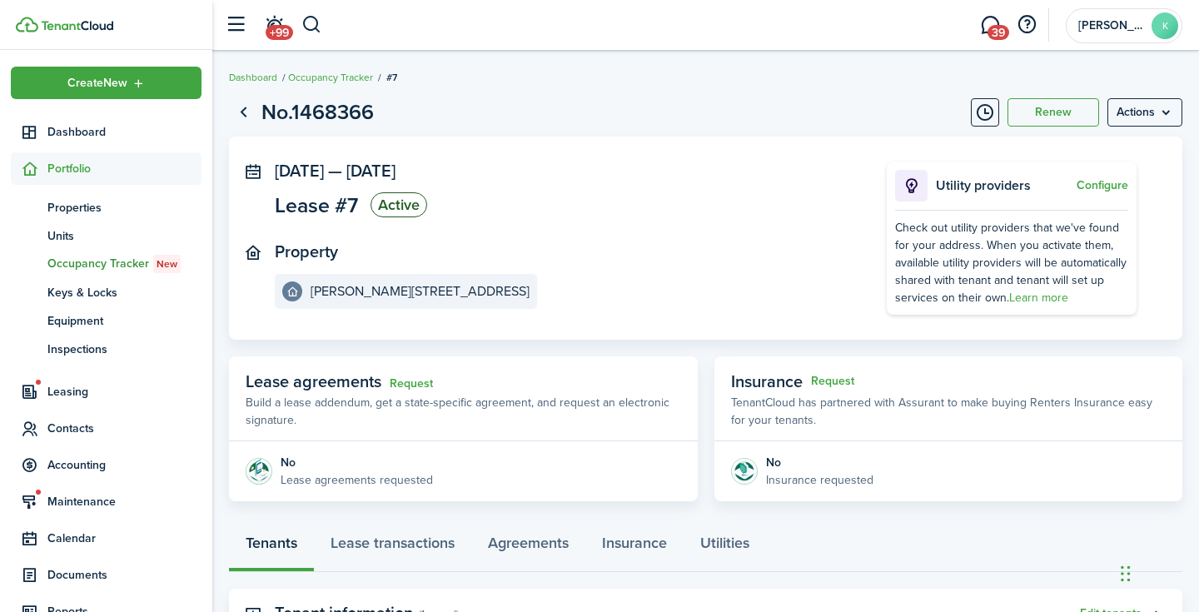
click at [807, 75] on breadcrumb "Dashboard Occupancy Tracker #7" at bounding box center [706, 69] width 954 height 38
click at [760, 154] on panel-main-body "[DATE] — [DATE] Lease #7 Active Property [PERSON_NAME][GEOGRAPHIC_DATA] 2 Utili…" at bounding box center [706, 238] width 954 height 203
click at [749, 185] on panel-main-section "[DATE] — [DATE] Lease #7 Active" at bounding box center [556, 192] width 562 height 61
click at [89, 207] on span "Properties" at bounding box center [124, 207] width 154 height 17
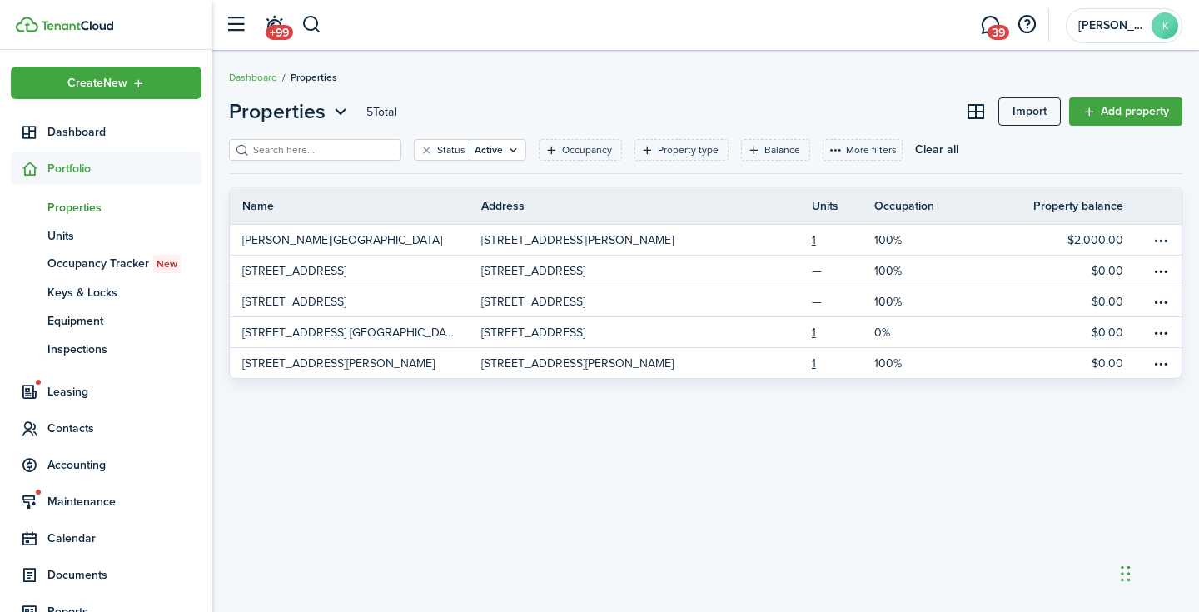
click at [798, 410] on div "Properties 5 Total Import Add property Status Active Occupancy Property type Ba…" at bounding box center [705, 331] width 987 height 486
